Goal: Transaction & Acquisition: Purchase product/service

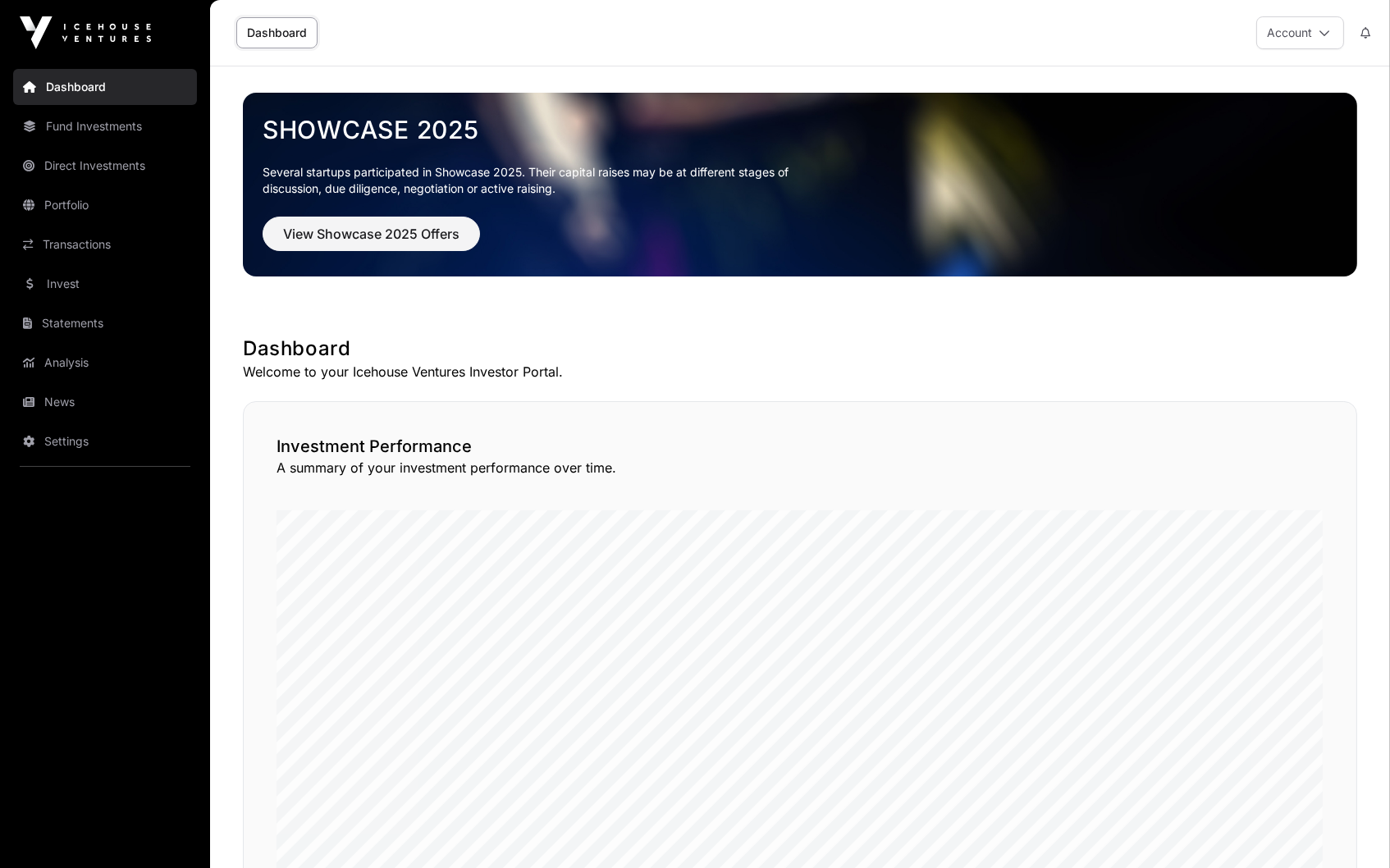
click at [453, 245] on button "View Showcase 2025 Offers" at bounding box center [371, 234] width 217 height 35
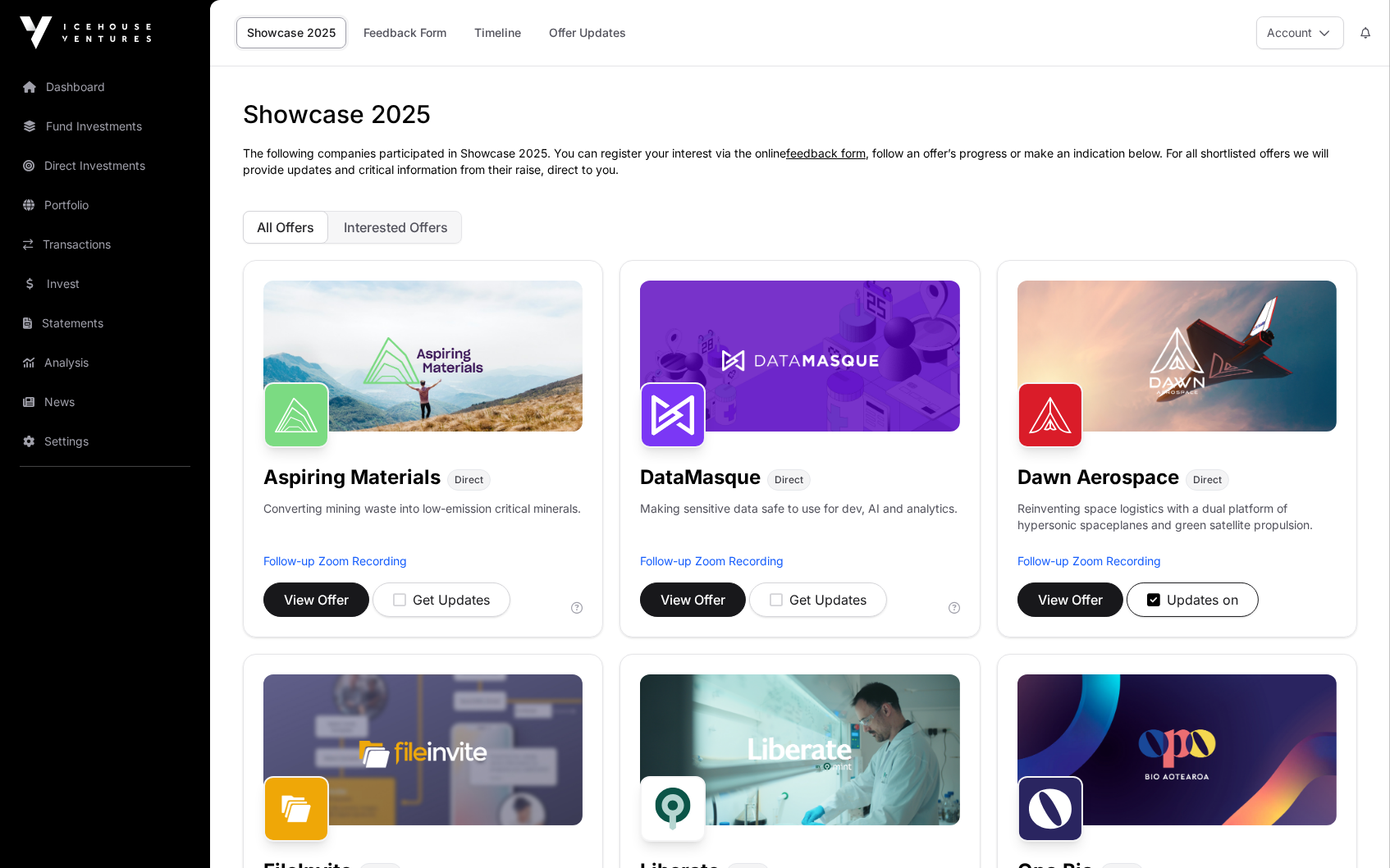
scroll to position [351, 0]
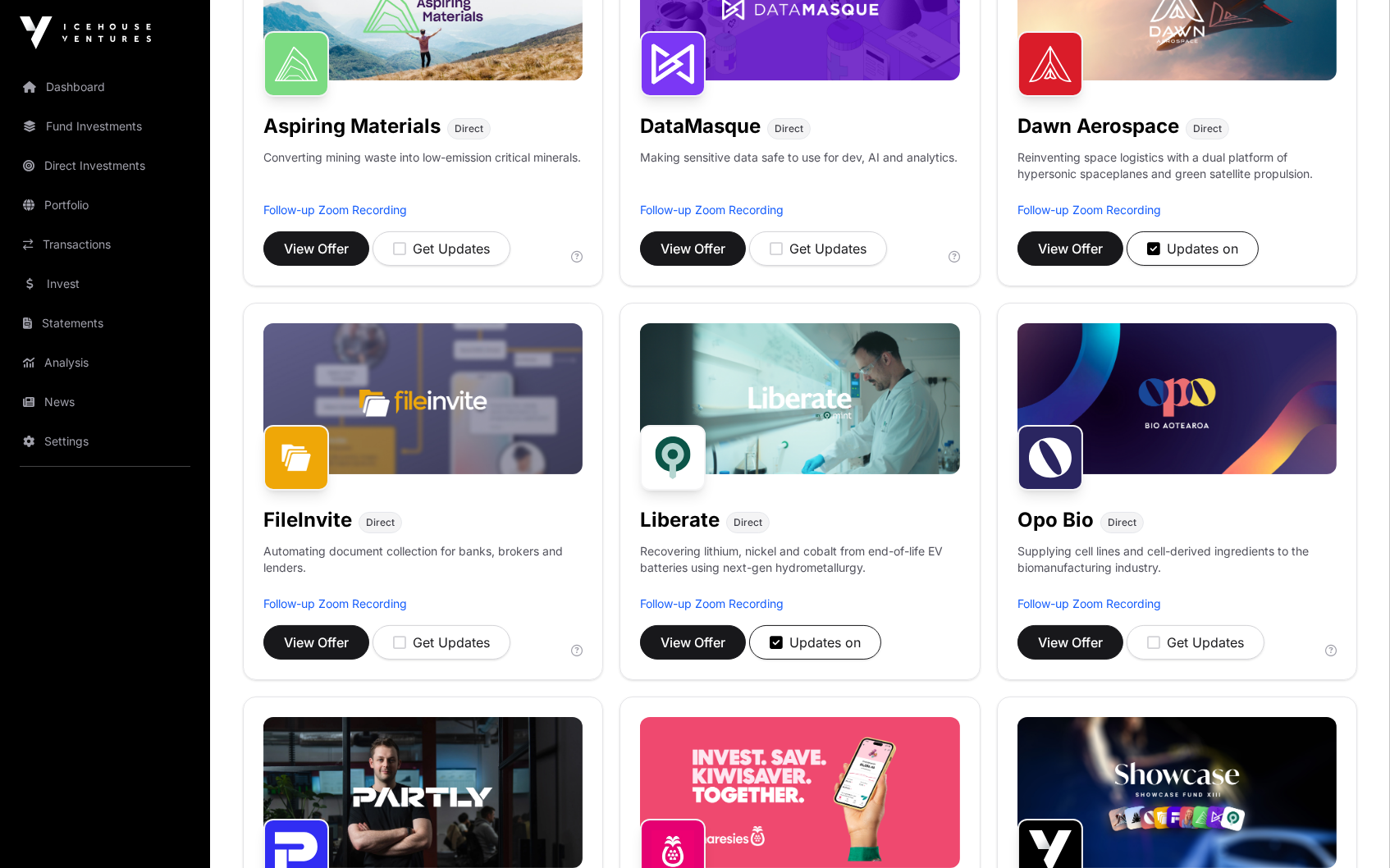
click at [1192, 243] on div "Updates on" at bounding box center [1192, 249] width 91 height 20
click at [1192, 243] on div "Get Updates" at bounding box center [1195, 249] width 97 height 20
click at [1082, 246] on span "View Offer" at bounding box center [1070, 249] width 65 height 20
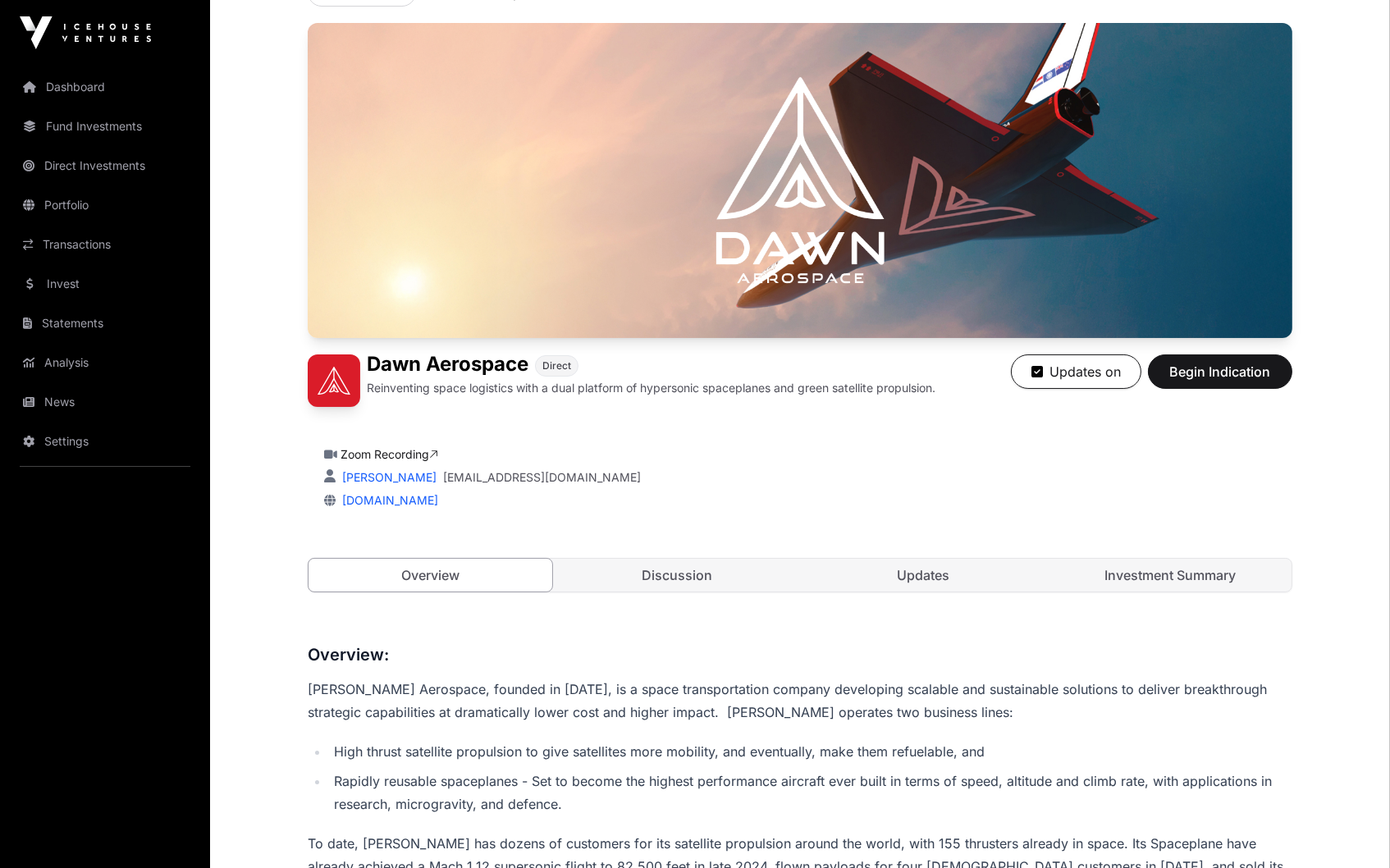
scroll to position [305, 0]
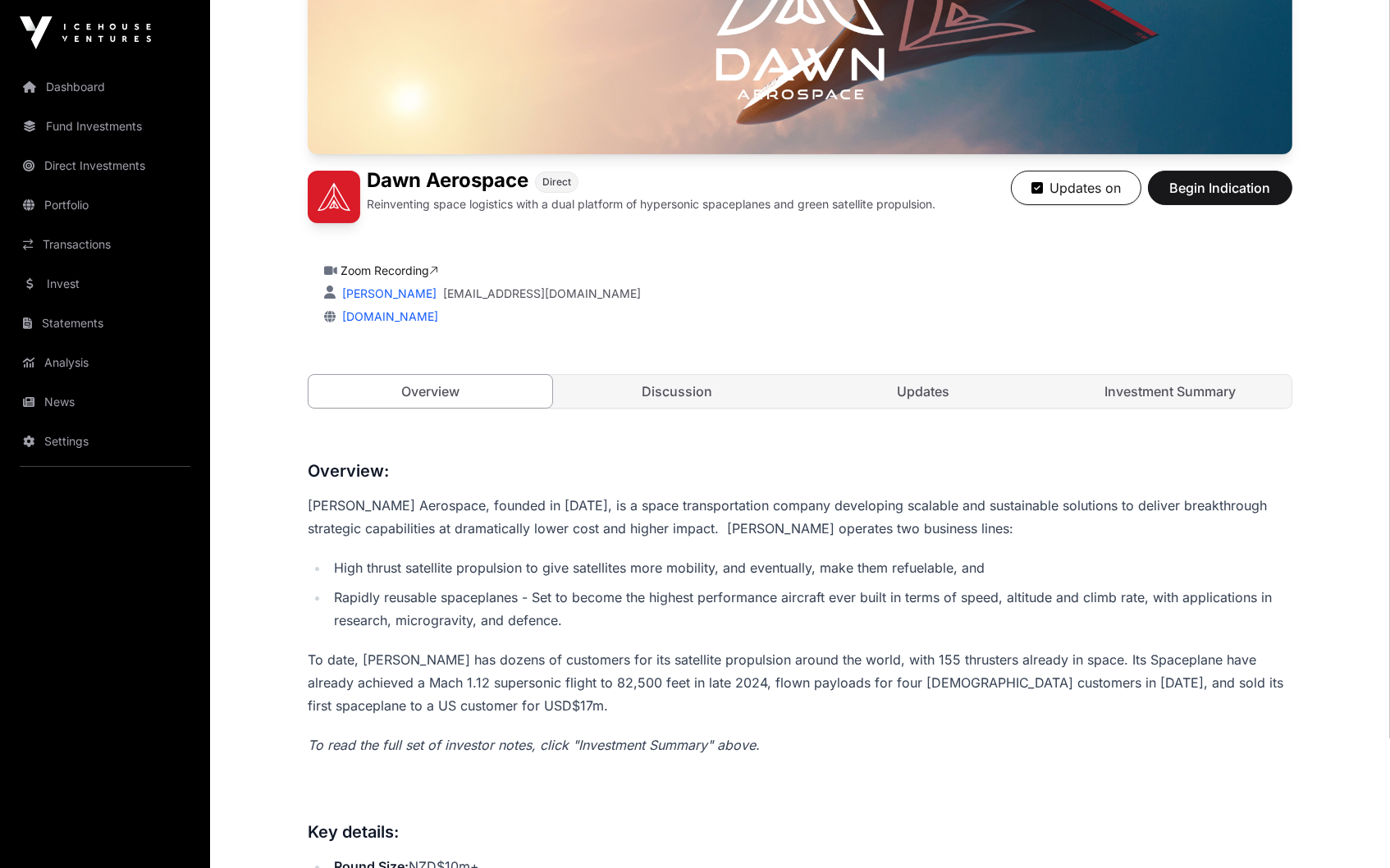
click at [944, 391] on link "Updates" at bounding box center [924, 392] width 244 height 33
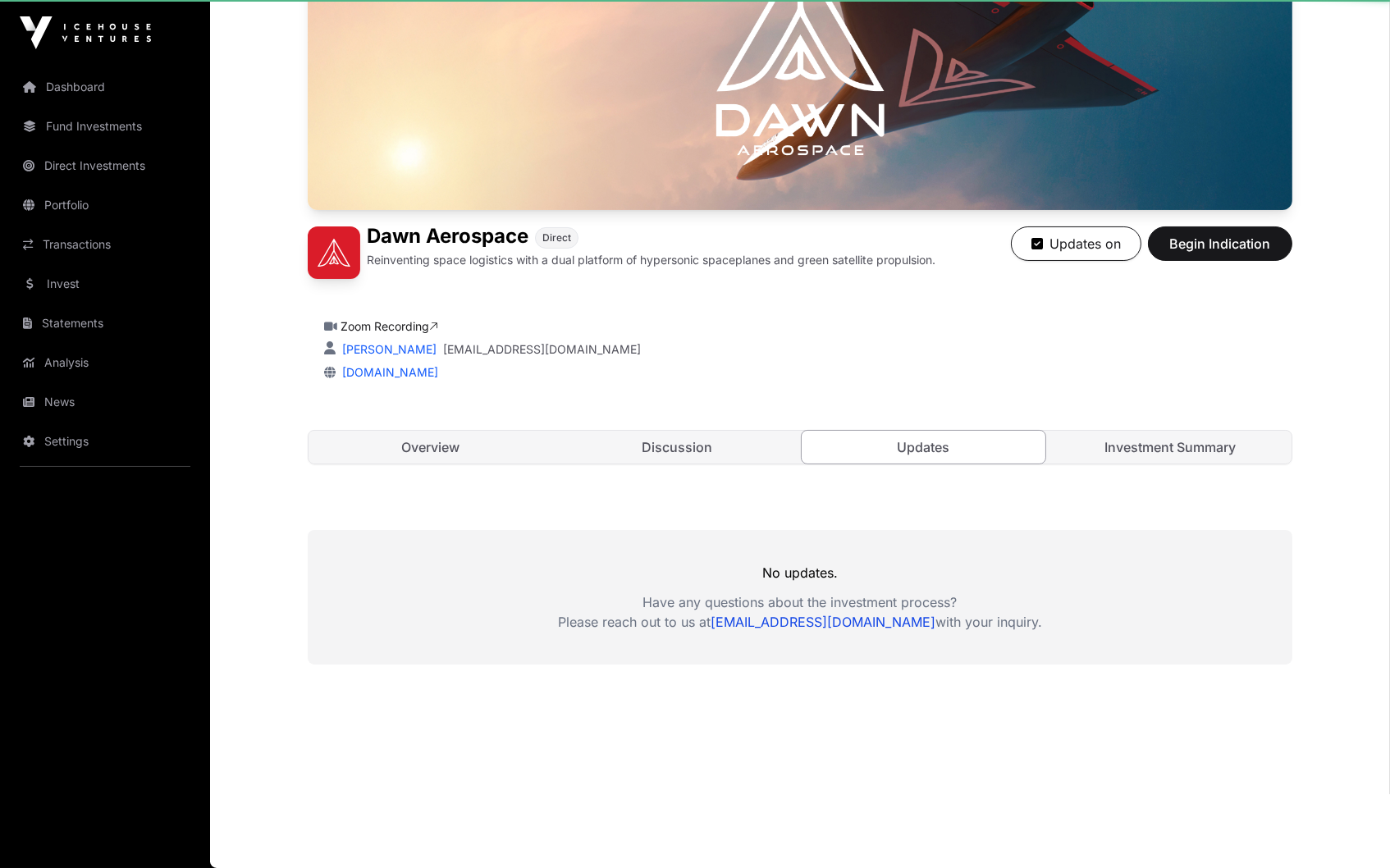
scroll to position [243, 0]
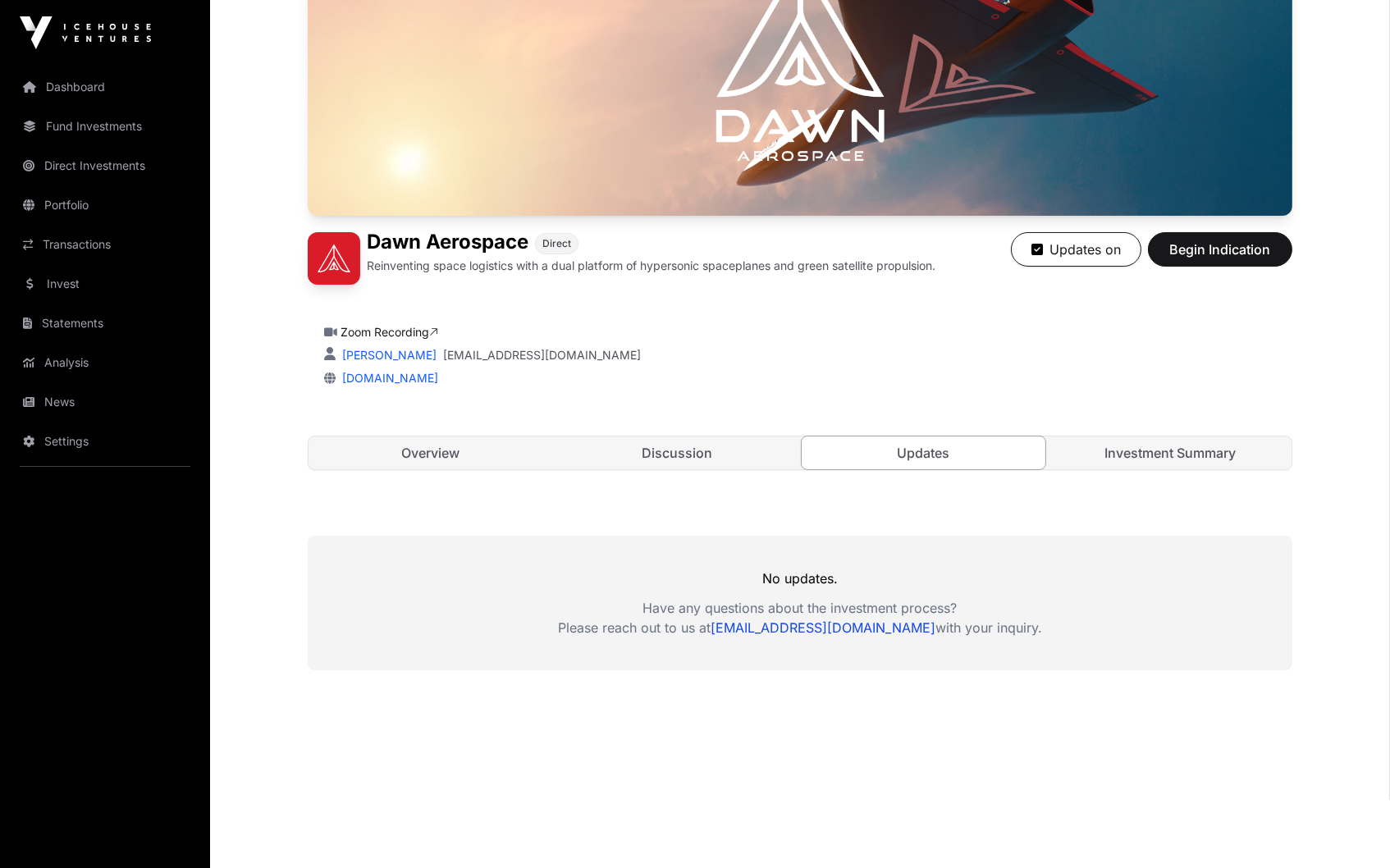
click at [1135, 442] on link "Investment Summary" at bounding box center [1170, 453] width 244 height 33
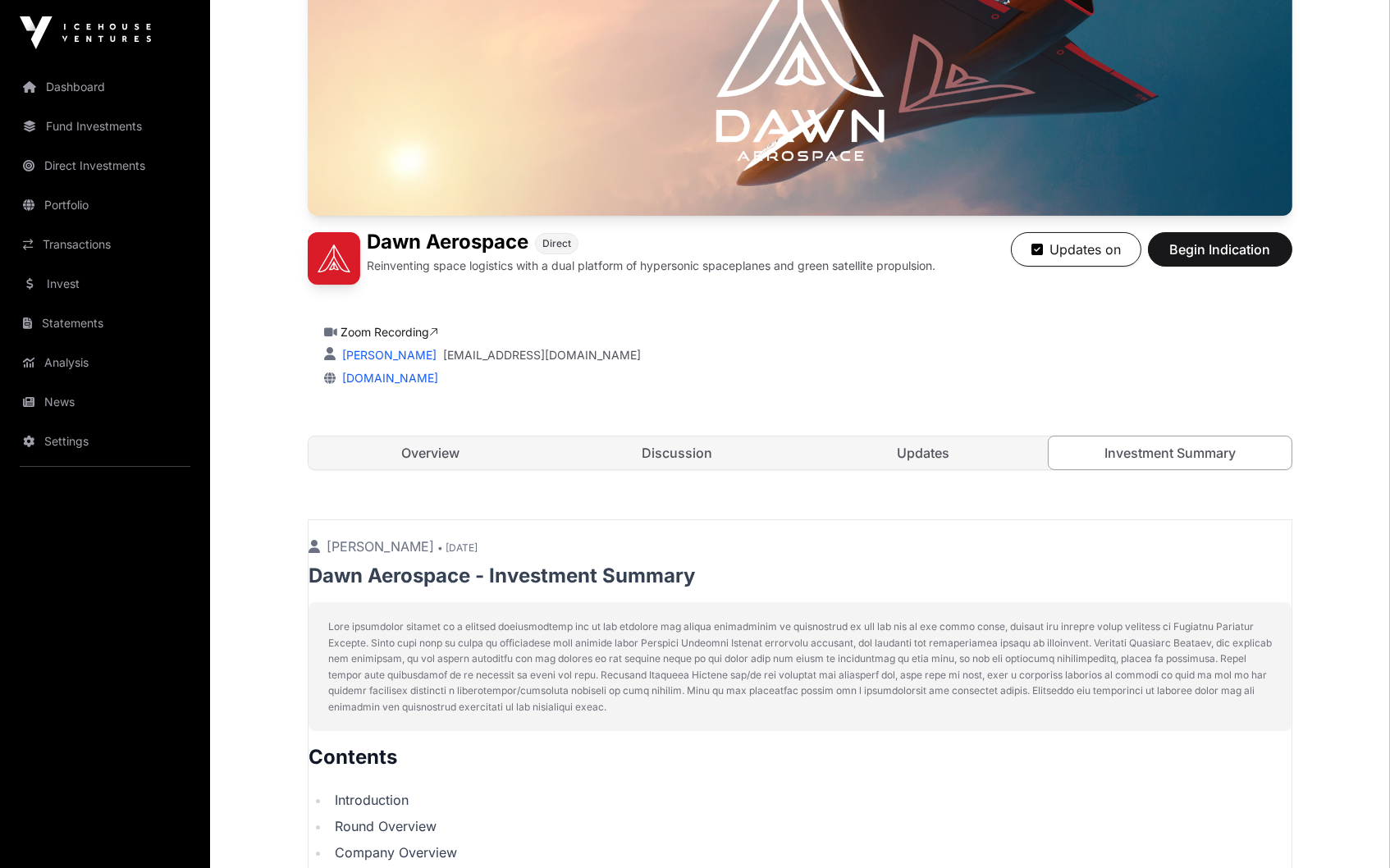
click at [753, 464] on link "Discussion" at bounding box center [677, 453] width 244 height 33
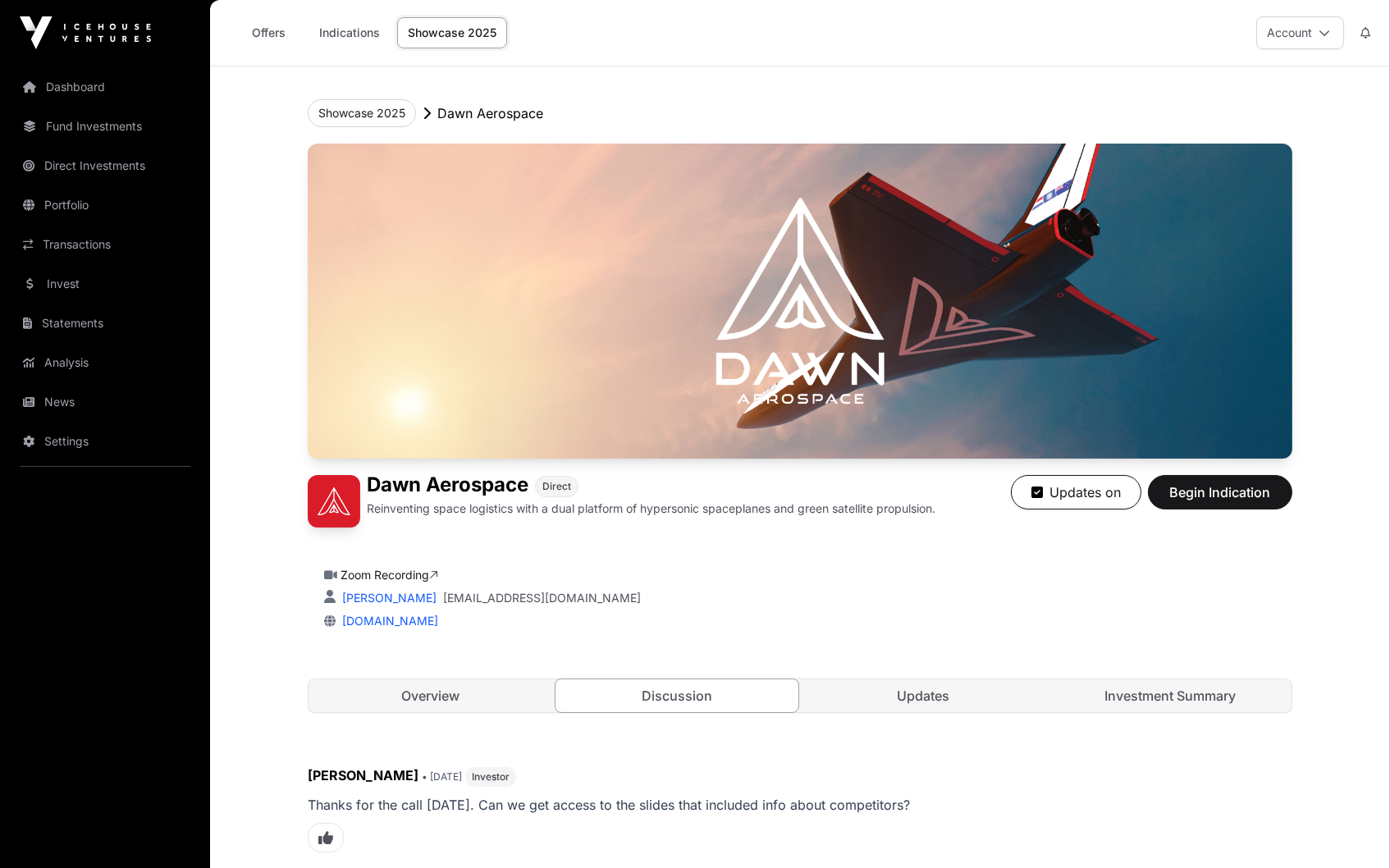
click at [1232, 681] on link "Investment Summary" at bounding box center [1170, 696] width 244 height 33
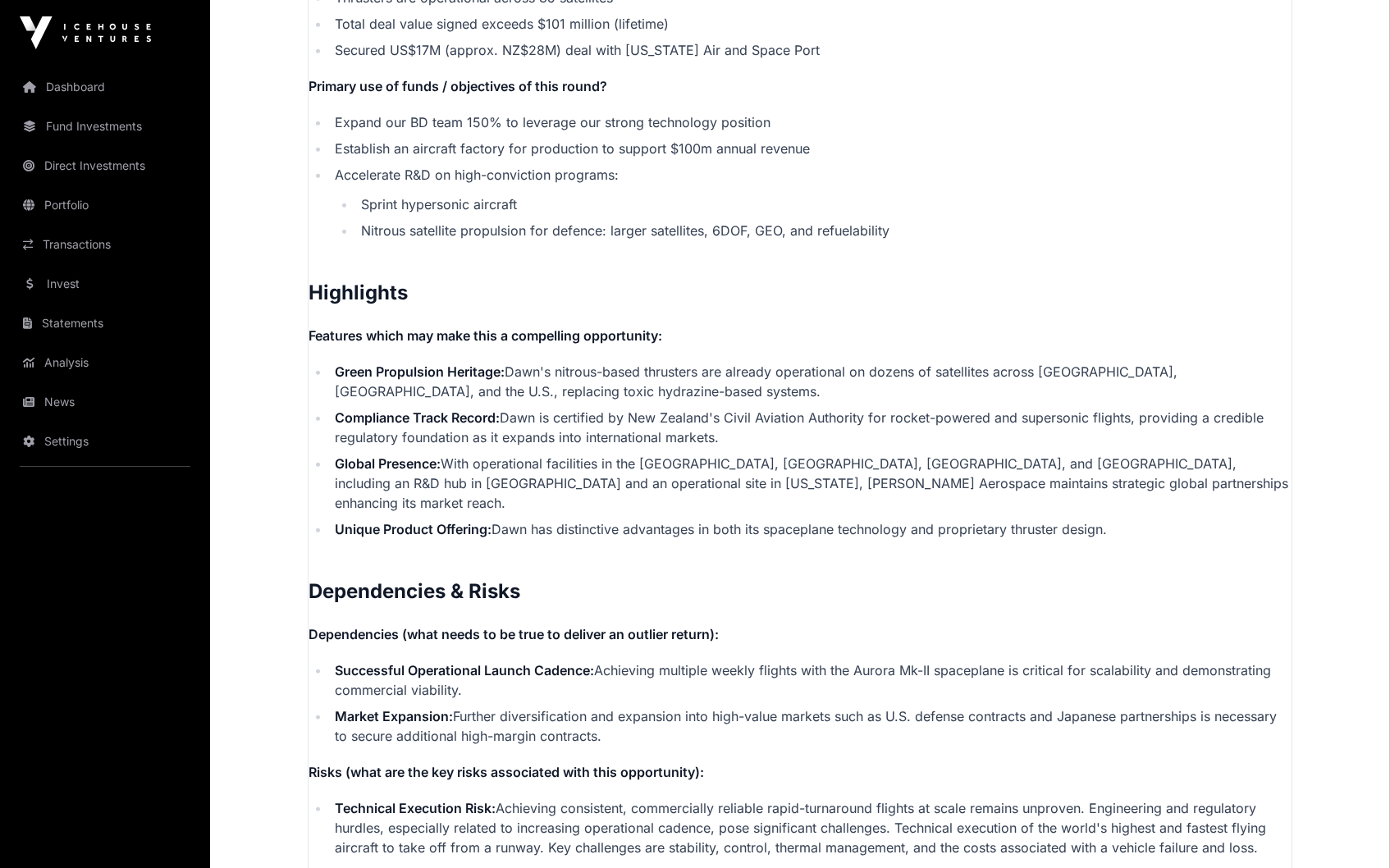
scroll to position [3257, 0]
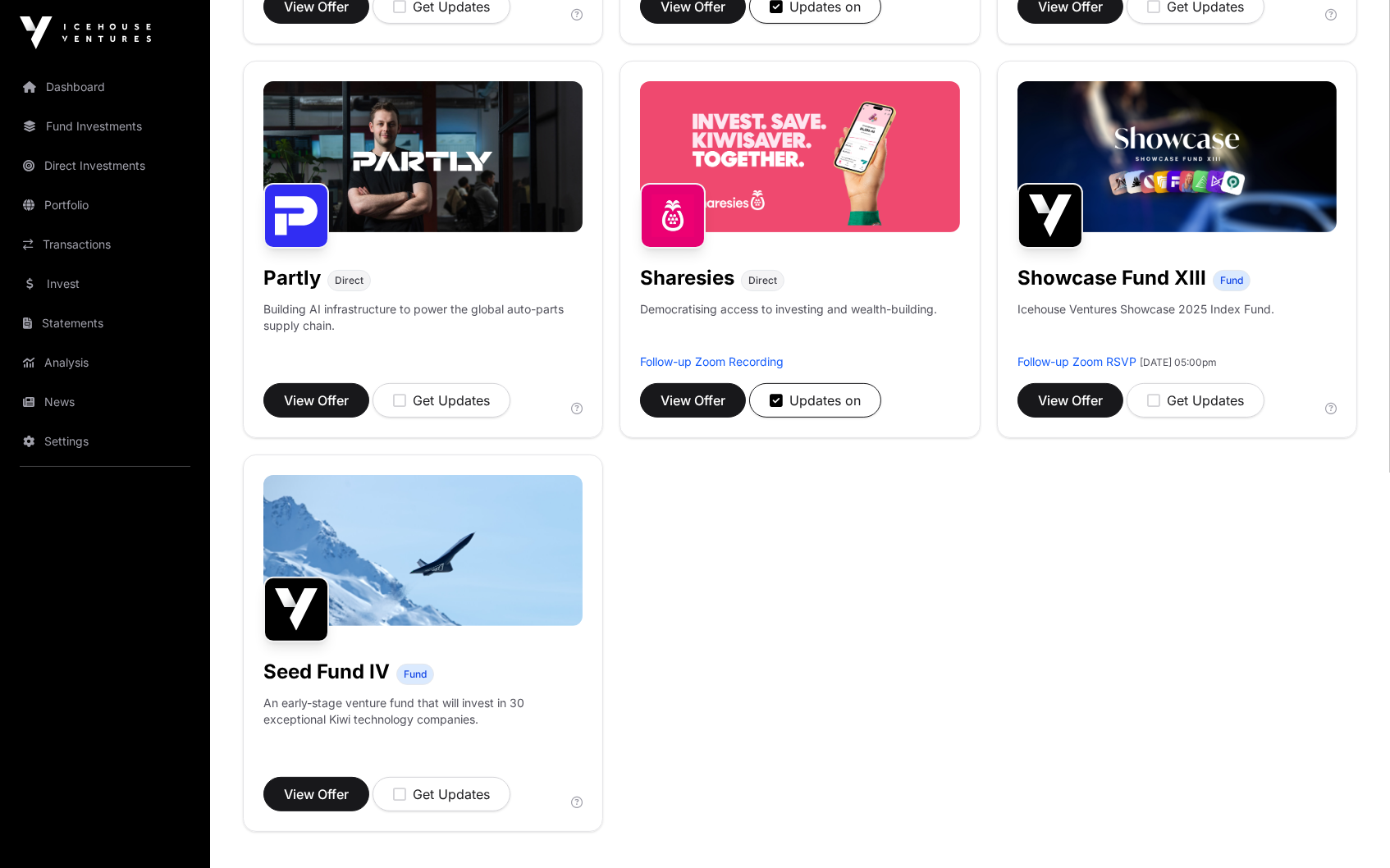
scroll to position [987, 0]
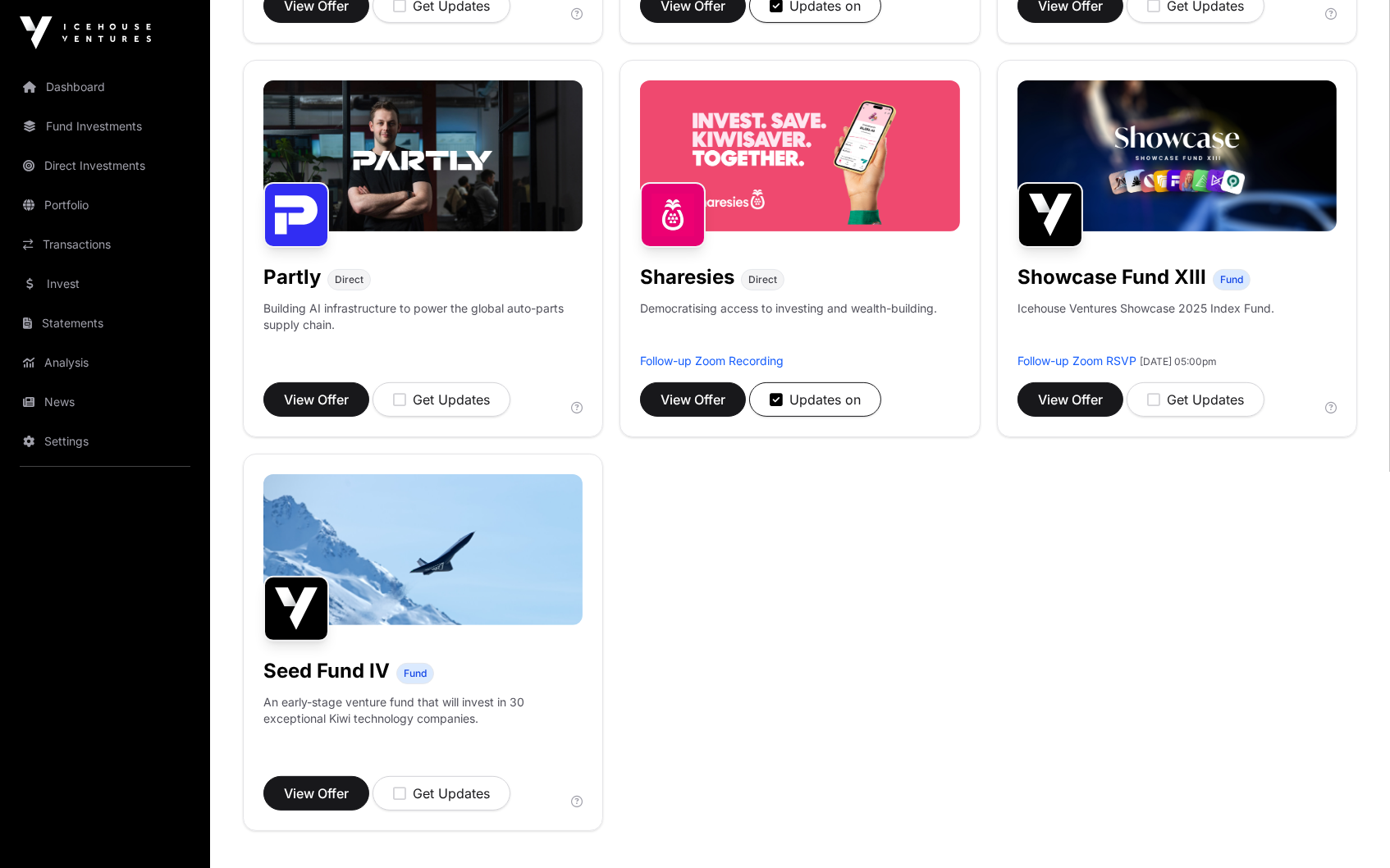
click at [691, 392] on span "View Offer" at bounding box center [693, 400] width 65 height 20
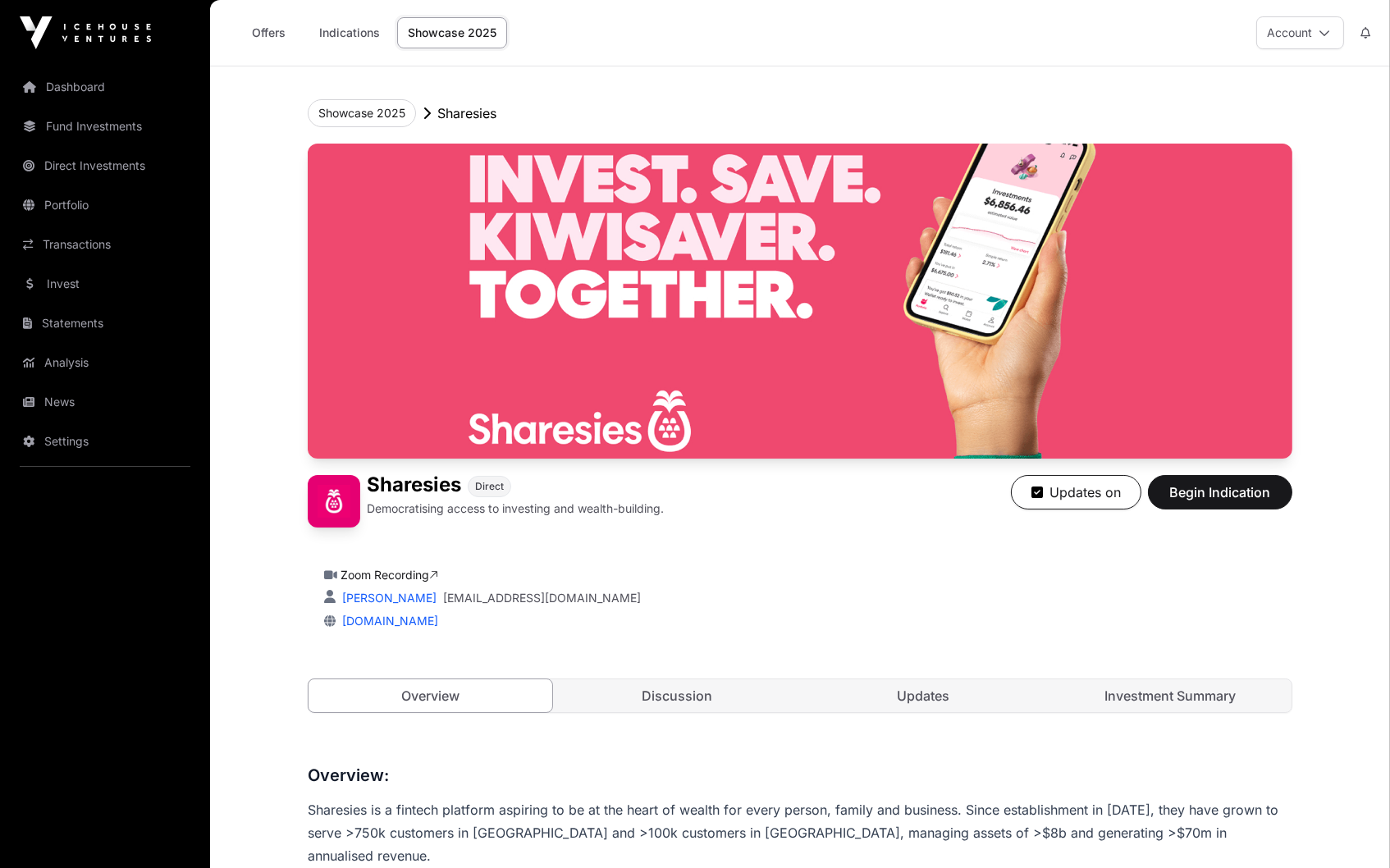
click at [1128, 703] on link "Investment Summary" at bounding box center [1170, 696] width 244 height 33
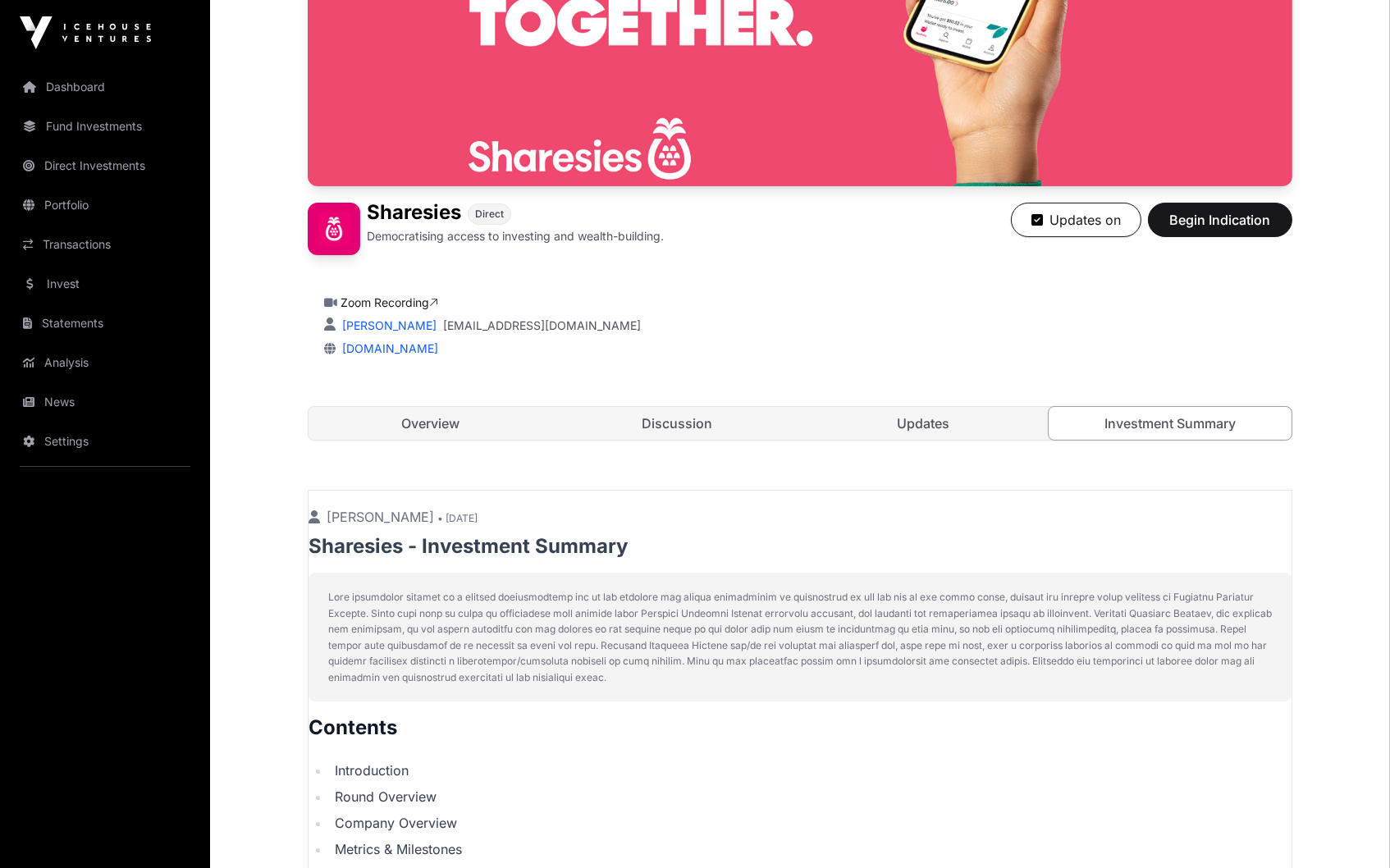
scroll to position [274, 0]
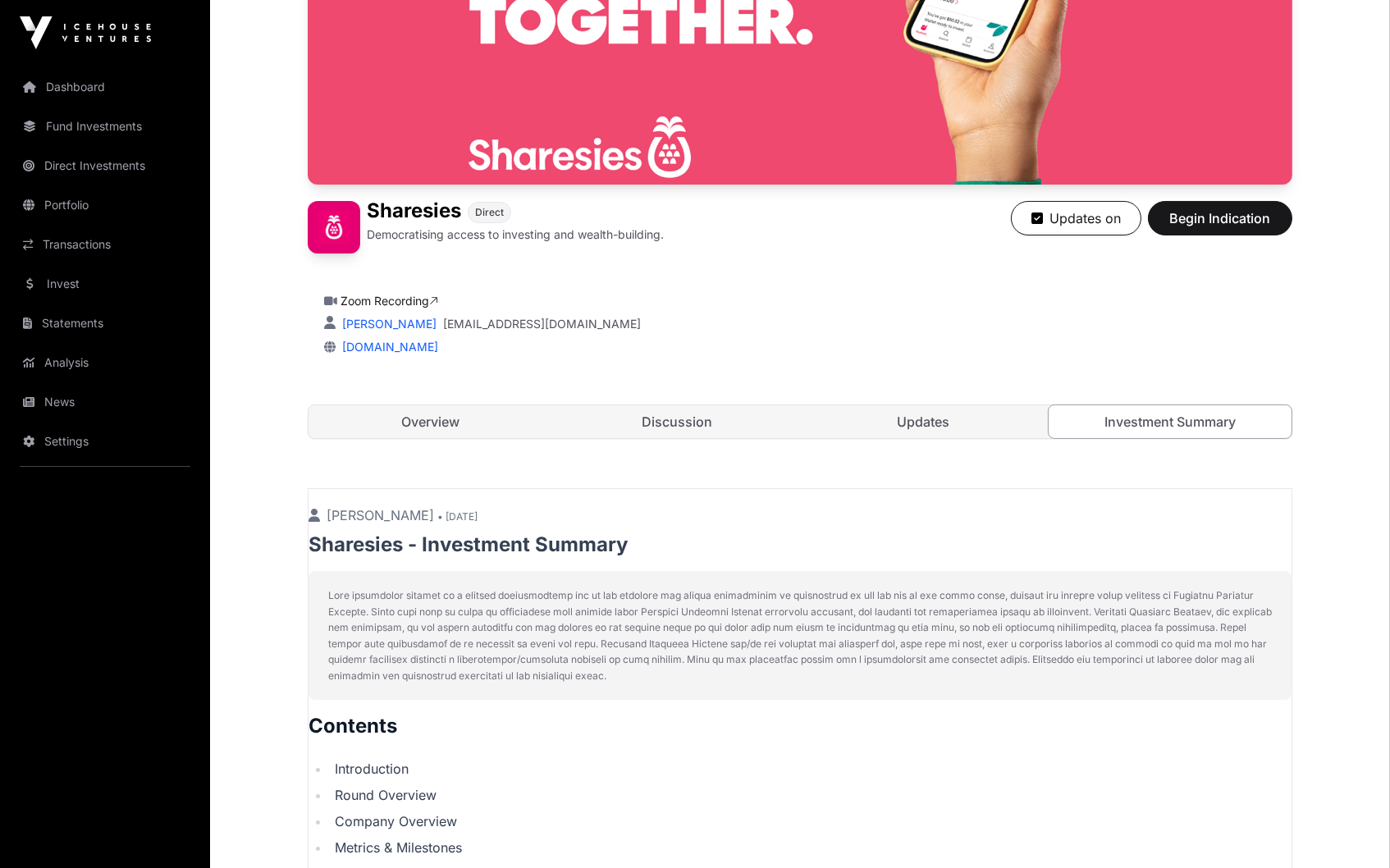
click at [1227, 219] on span "Begin Indication" at bounding box center [1220, 218] width 104 height 20
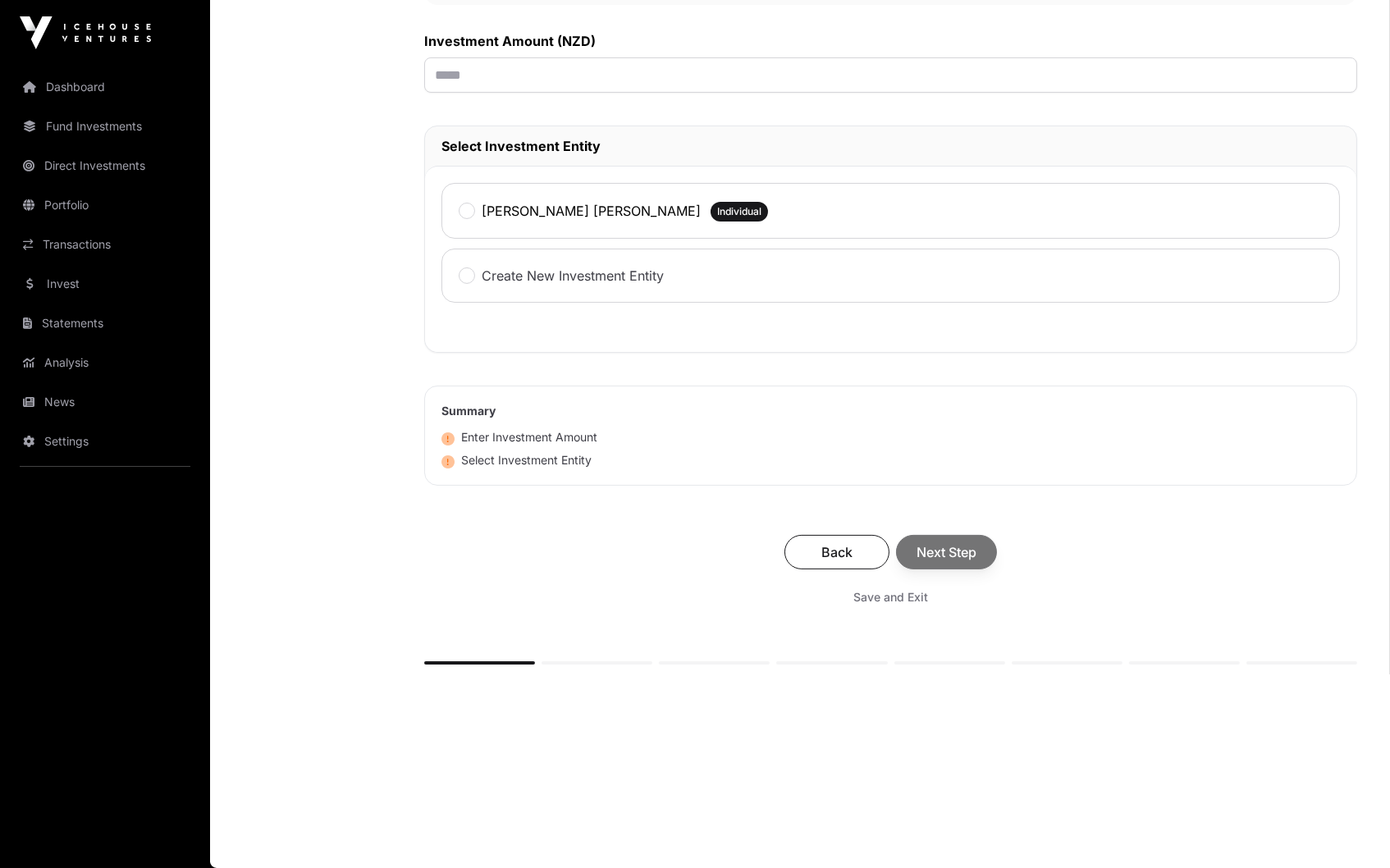
scroll to position [578, 0]
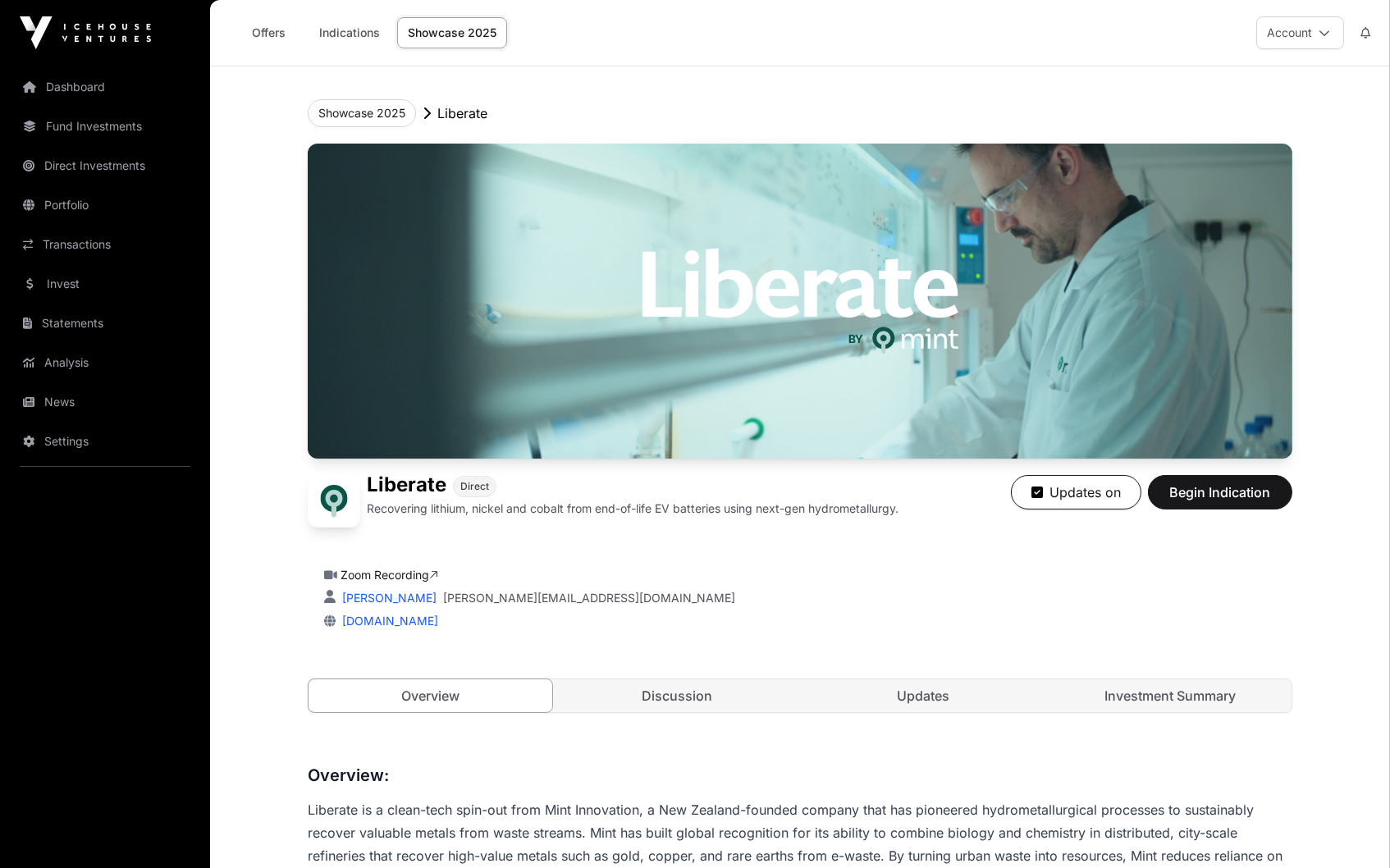
click at [1173, 695] on link "Investment Summary" at bounding box center [1170, 696] width 244 height 33
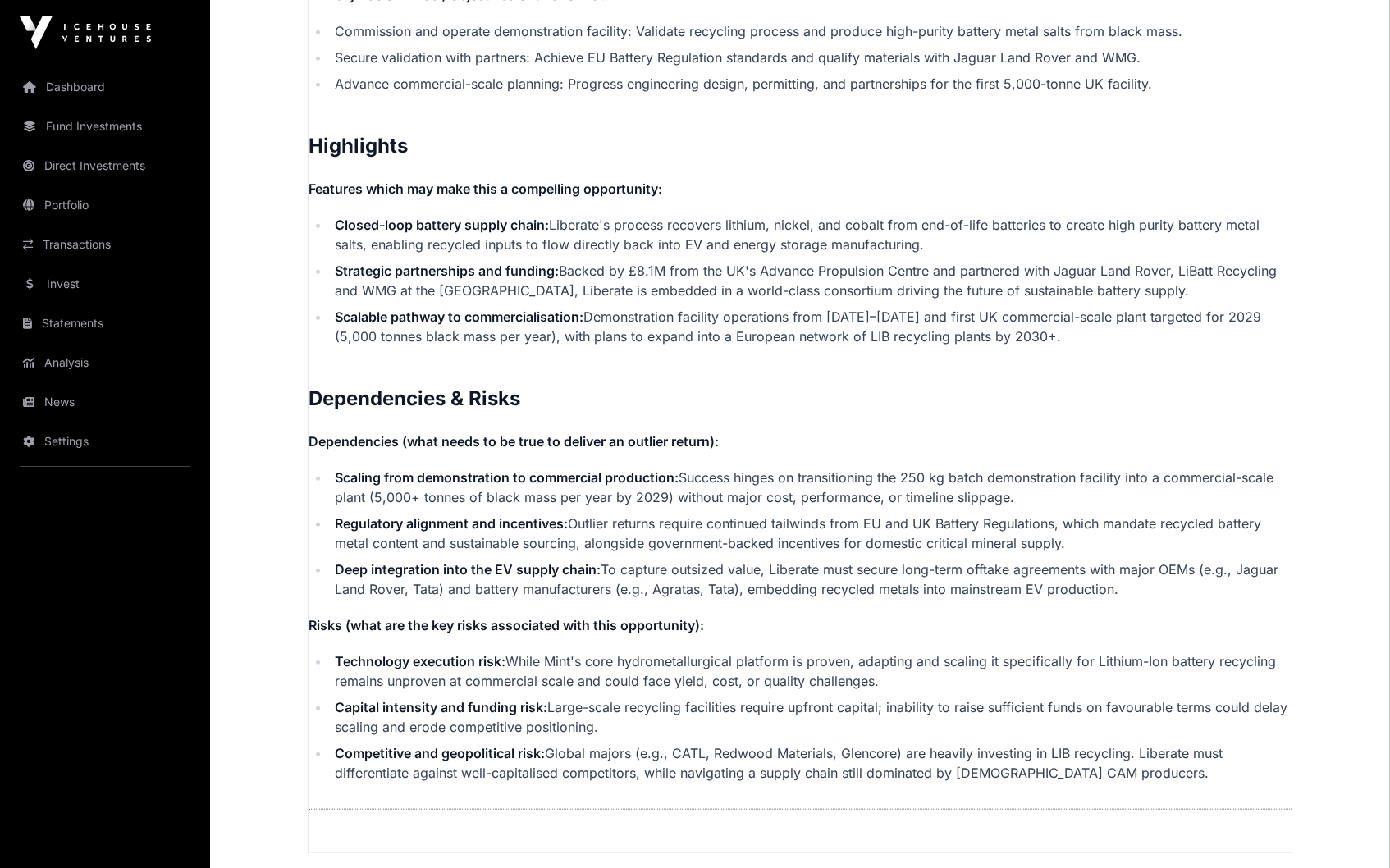
scroll to position [3453, 0]
